Goal: Check status

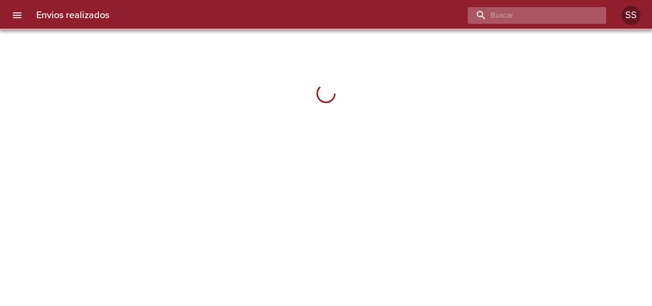
click at [535, 18] on input "buscar" at bounding box center [529, 15] width 122 height 17
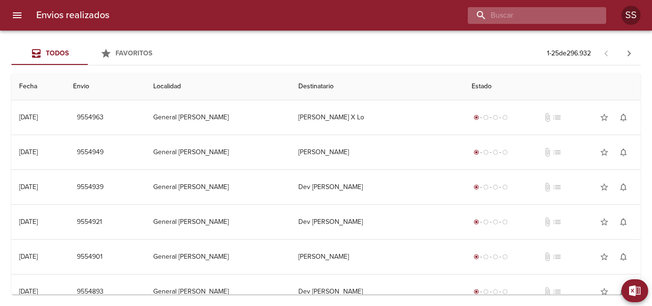
paste input "9501524"
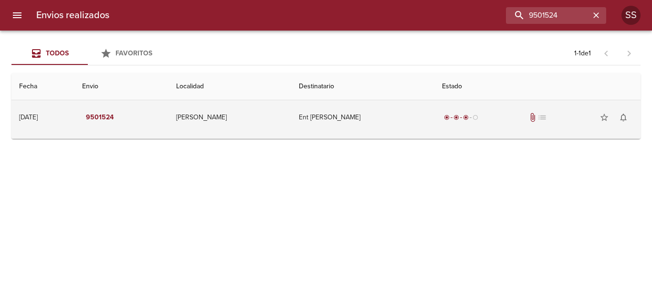
click at [154, 118] on td "9501524" at bounding box center [121, 117] width 94 height 34
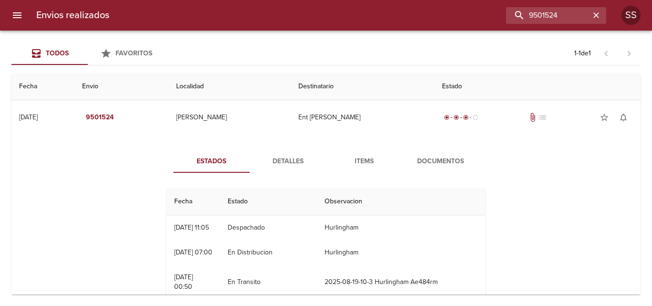
click at [296, 151] on button "Detalles" at bounding box center [288, 161] width 76 height 23
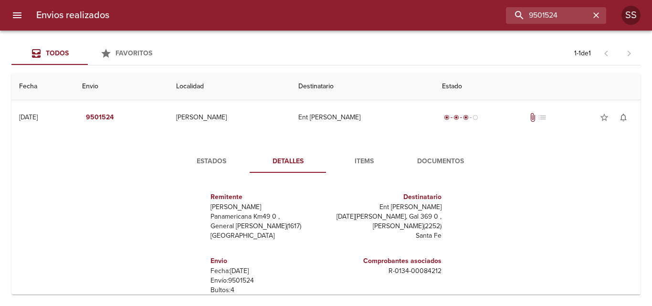
click at [366, 162] on span "Items" at bounding box center [364, 162] width 65 height 12
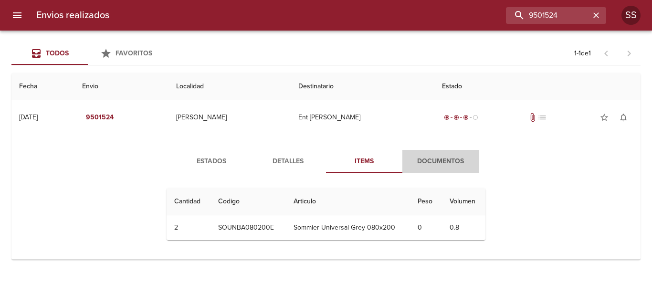
click at [446, 162] on span "Documentos" at bounding box center [440, 162] width 65 height 12
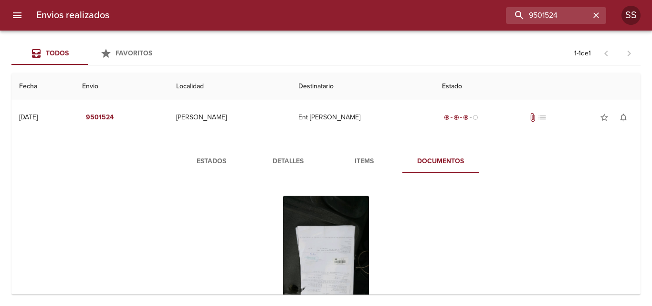
scroll to position [48, 0]
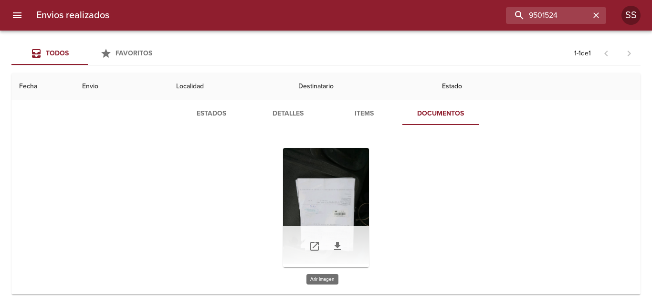
click at [340, 208] on div "Tabla de envíos del cliente" at bounding box center [326, 207] width 86 height 119
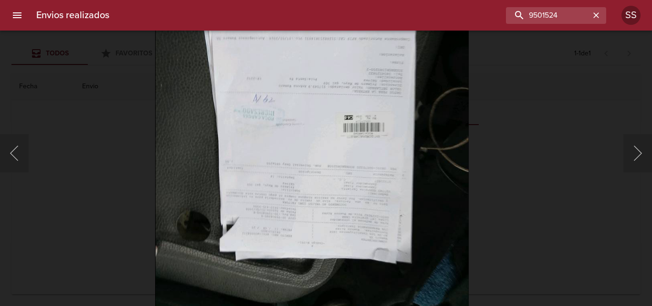
click at [118, 94] on div "Lightbox" at bounding box center [326, 153] width 652 height 306
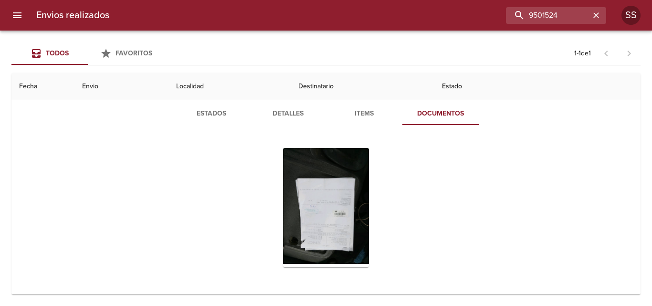
scroll to position [0, 0]
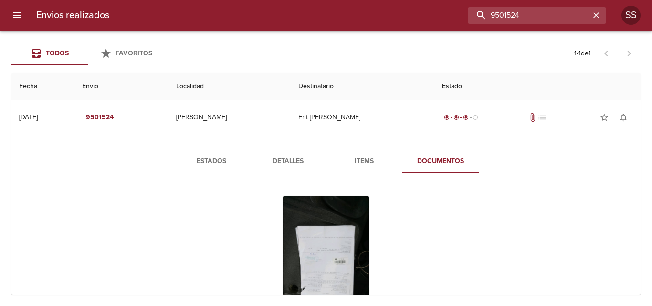
drag, startPoint x: 500, startPoint y: 11, endPoint x: 366, endPoint y: -10, distance: 135.3
click at [366, 0] on html "Envios realizados 9501524 SS Todos Favoritos 1 - 1 de 1 Fecha Envio Localidad D…" at bounding box center [326, 0] width 652 height 0
paste input "49"
type input "9501549"
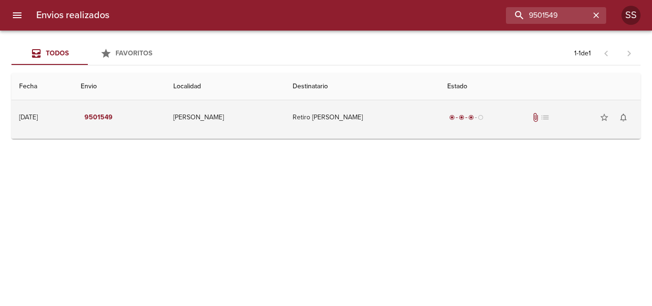
click at [304, 109] on td "Retiro [PERSON_NAME]" at bounding box center [362, 117] width 155 height 34
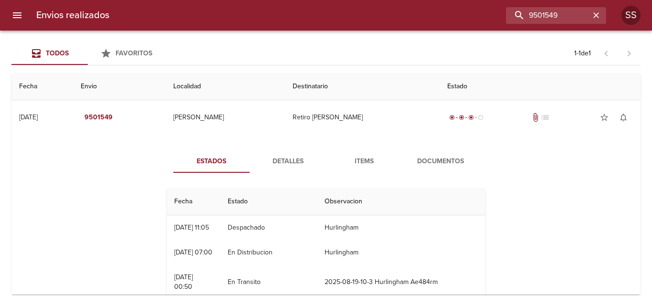
click at [451, 164] on span "Documentos" at bounding box center [440, 162] width 65 height 12
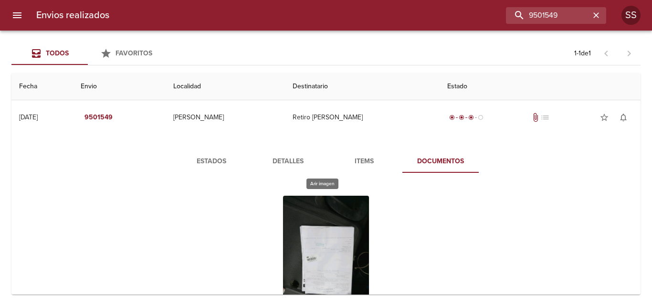
click at [319, 229] on div "Tabla de envíos del cliente" at bounding box center [326, 255] width 86 height 119
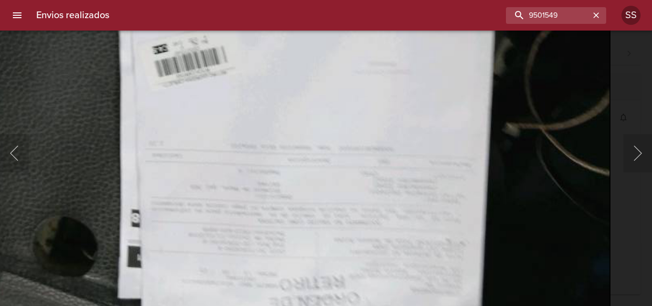
click at [368, 258] on img "Lightbox" at bounding box center [295, 23] width 630 height 850
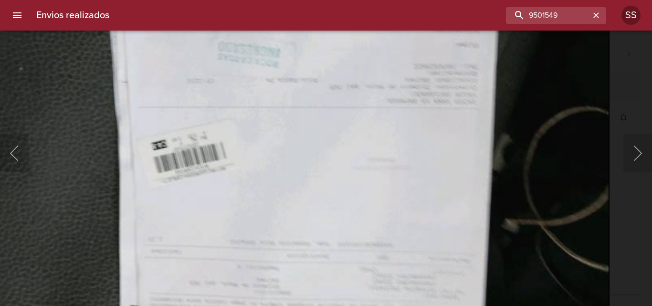
click at [370, 257] on img "Lightbox" at bounding box center [294, 119] width 630 height 850
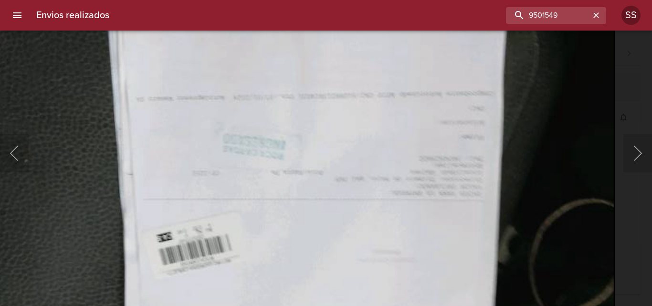
click at [361, 275] on img "Lightbox" at bounding box center [299, 212] width 630 height 850
click at [24, 148] on button "Anterior" at bounding box center [14, 153] width 29 height 38
click at [622, 109] on div "Lightbox" at bounding box center [326, 153] width 652 height 306
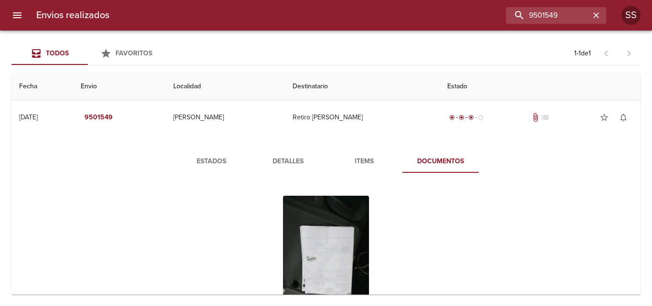
click at [528, 68] on div "Todos Favoritos 1 - 1 de 1 Fecha Envio Localidad Destinatario Estado [DATE] [DA…" at bounding box center [326, 168] width 652 height 275
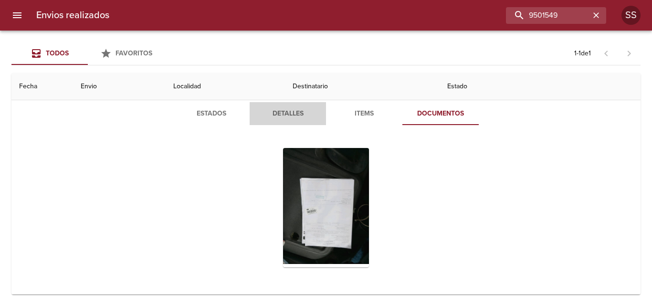
click at [274, 115] on span "Detalles" at bounding box center [287, 114] width 65 height 12
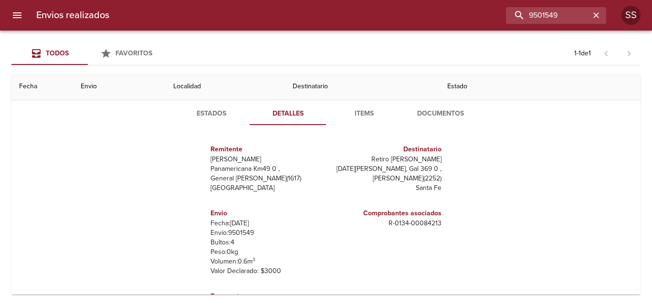
scroll to position [88, 0]
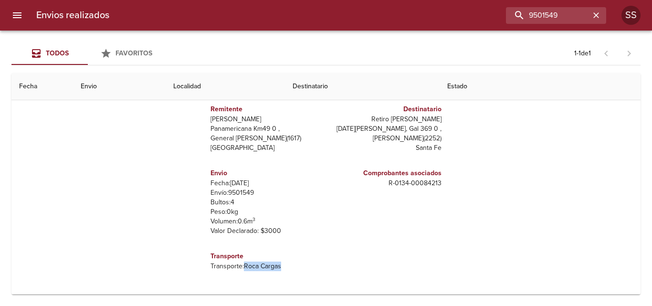
drag, startPoint x: 243, startPoint y: 266, endPoint x: 315, endPoint y: 264, distance: 72.1
click at [315, 264] on p "Transporte: Roca Cargas" at bounding box center [267, 267] width 112 height 10
copy p "Roca Cargas"
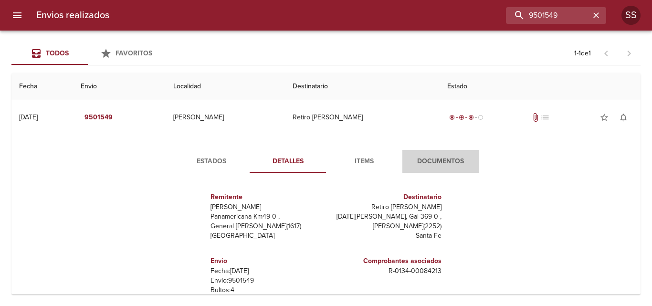
click at [439, 160] on span "Documentos" at bounding box center [440, 162] width 65 height 12
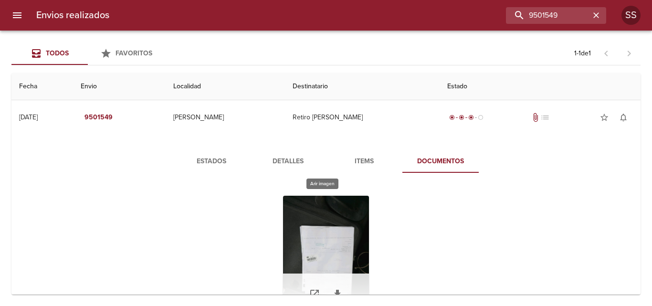
click at [302, 233] on div "Tabla de envíos del cliente" at bounding box center [326, 255] width 86 height 119
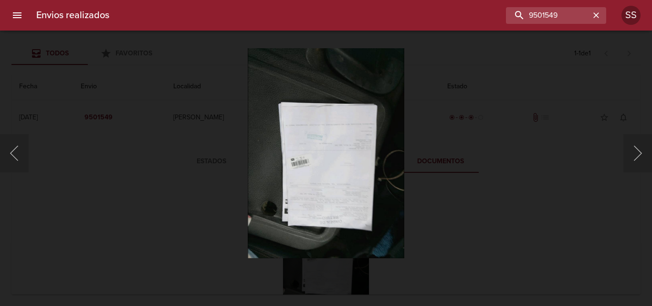
click at [30, 157] on div "Lightbox" at bounding box center [326, 153] width 652 height 306
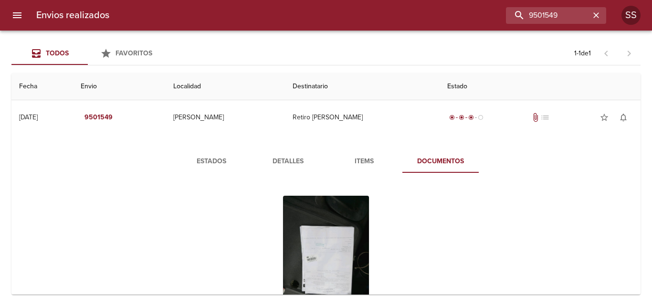
click at [367, 163] on span "Items" at bounding box center [364, 162] width 65 height 12
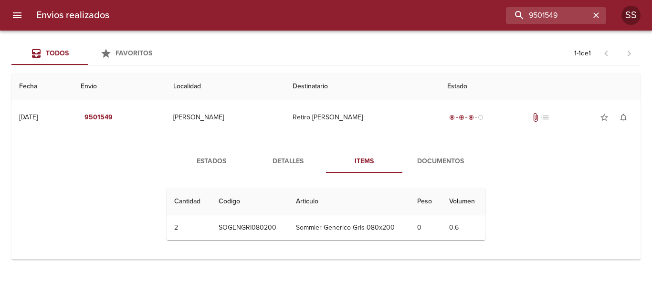
click at [207, 162] on span "Estados" at bounding box center [211, 162] width 65 height 12
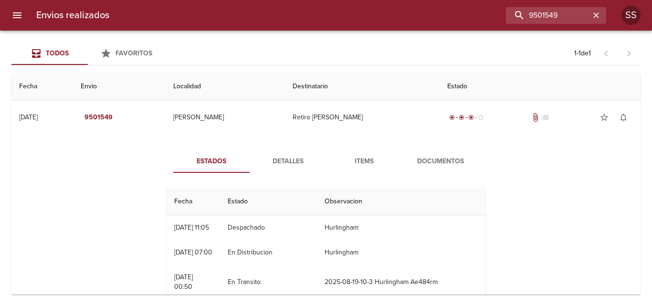
click at [416, 159] on span "Documentos" at bounding box center [440, 162] width 65 height 12
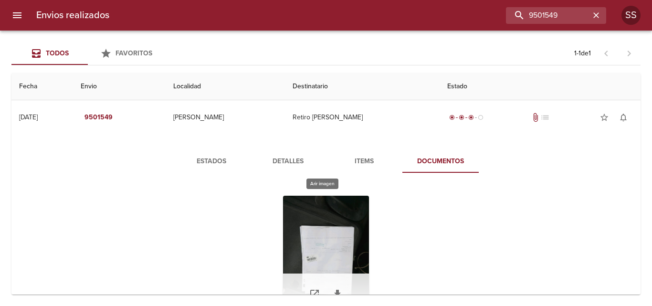
click at [326, 246] on div "Tabla de envíos del cliente" at bounding box center [326, 255] width 86 height 119
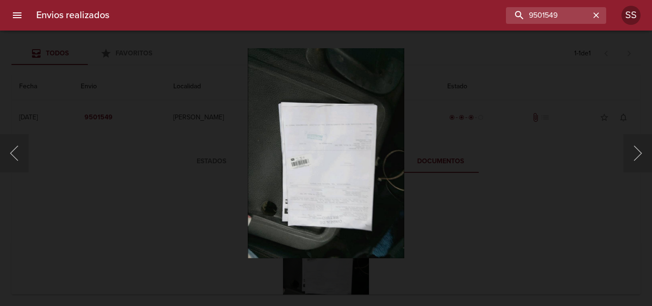
click at [44, 88] on div "Lightbox" at bounding box center [326, 153] width 652 height 306
